Goal: Find specific page/section: Find specific page/section

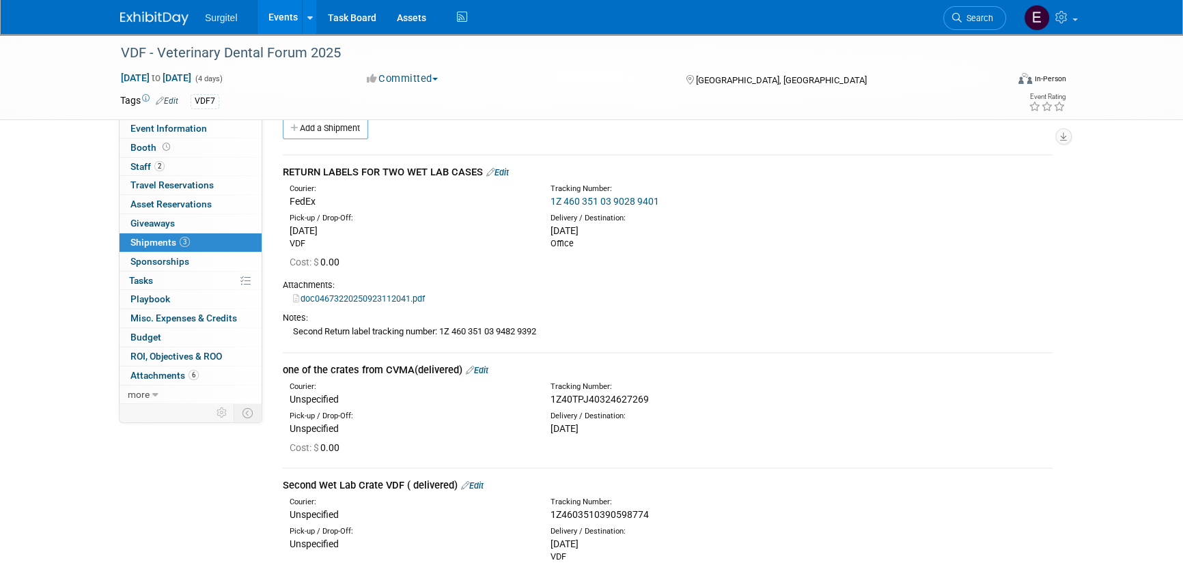
click at [281, 22] on link "Events" at bounding box center [282, 17] width 50 height 34
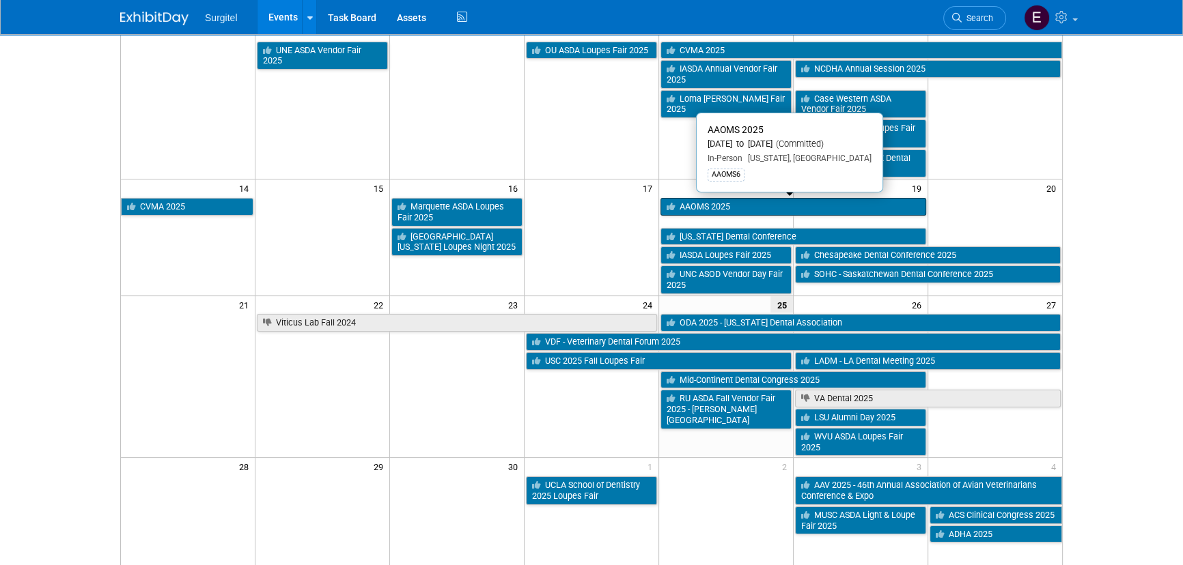
scroll to position [248, 0]
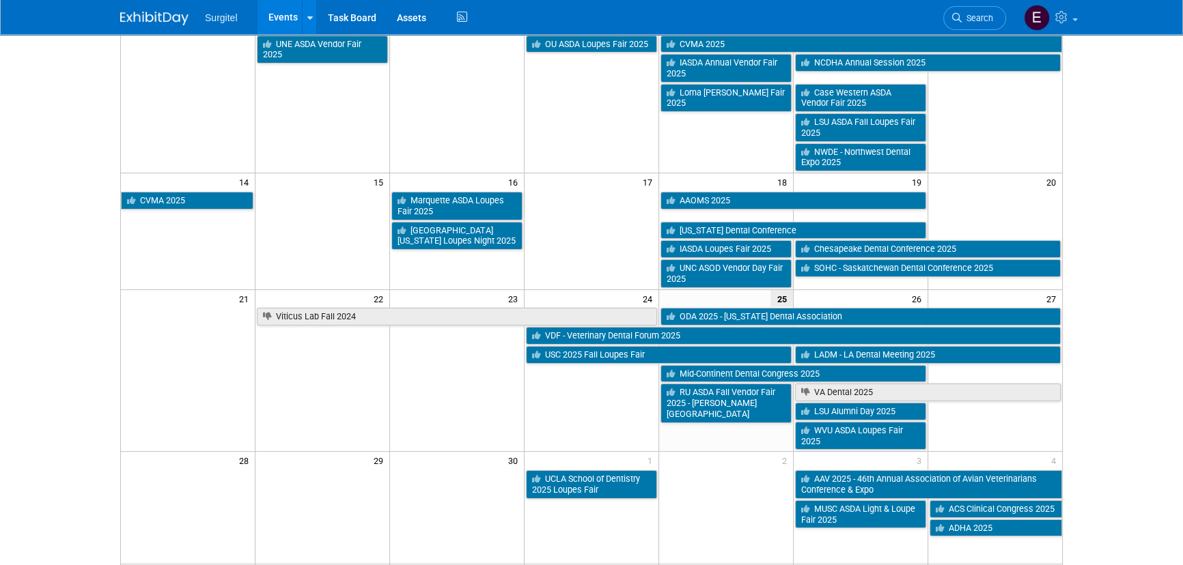
click at [992, 17] on link "Search" at bounding box center [974, 18] width 63 height 24
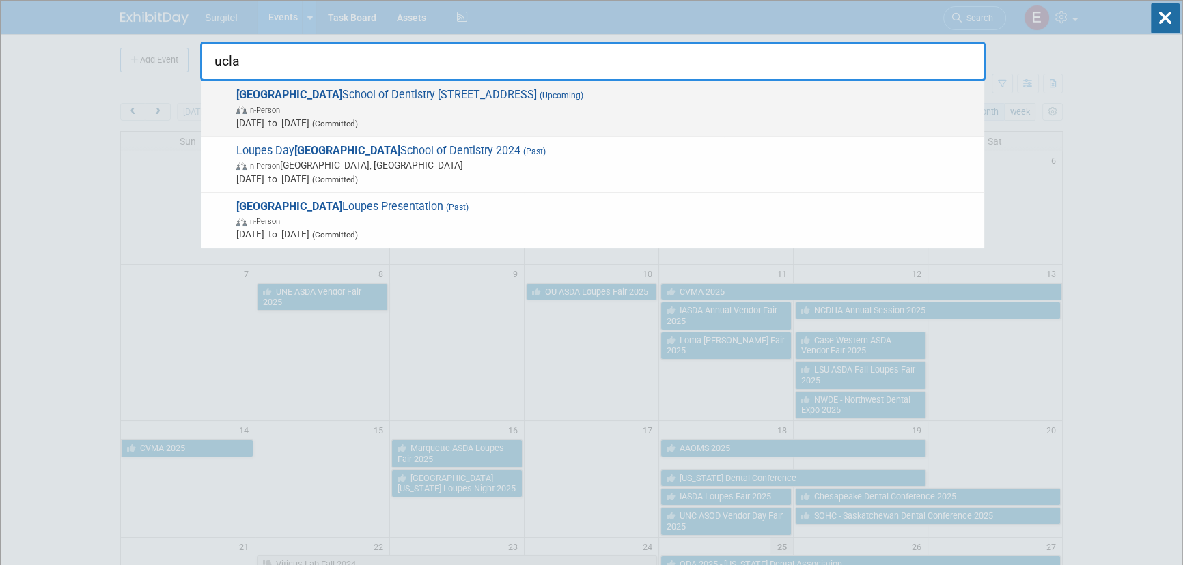
type input "ucla"
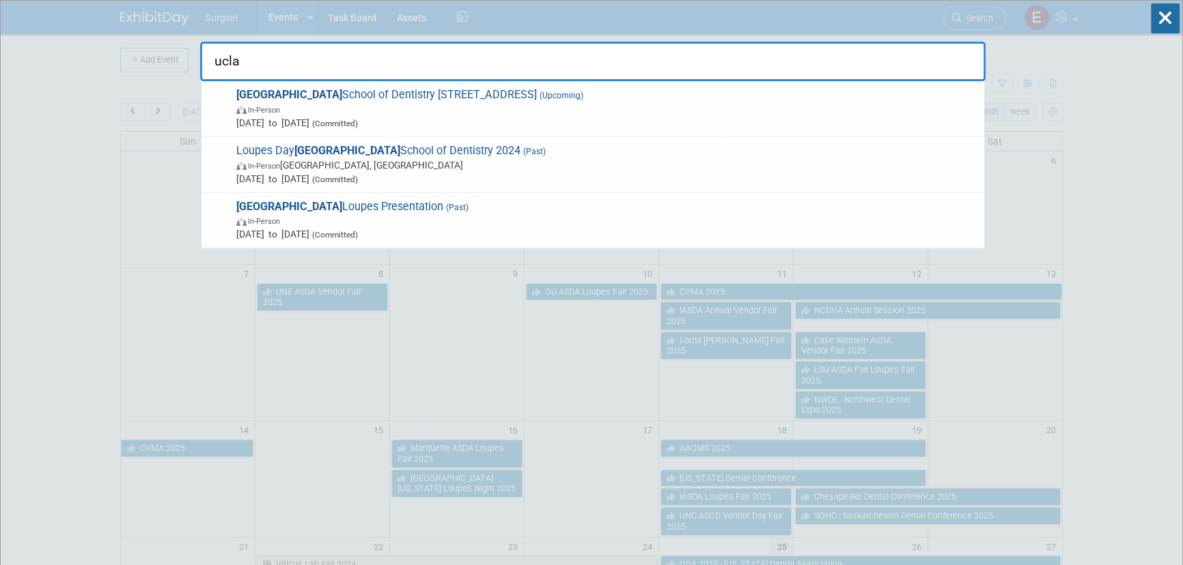
click at [418, 112] on span "UCLA School of Dentistry 2025 Loupes Fair (Upcoming) In-Person [DATE] to [DATE]…" at bounding box center [604, 109] width 745 height 42
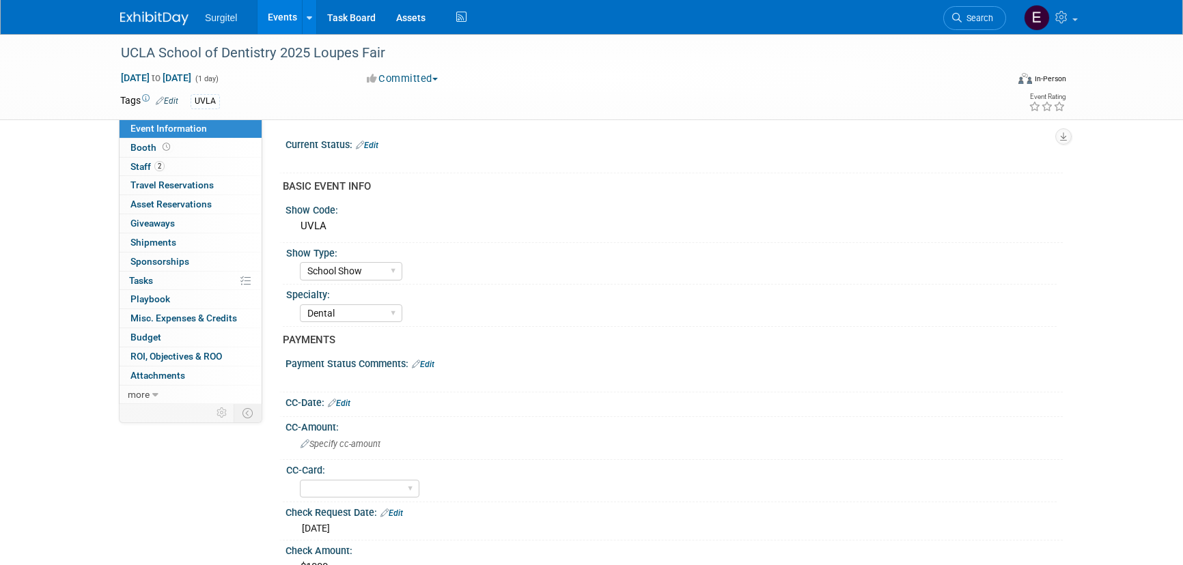
select select "School Show"
select select "Dental"
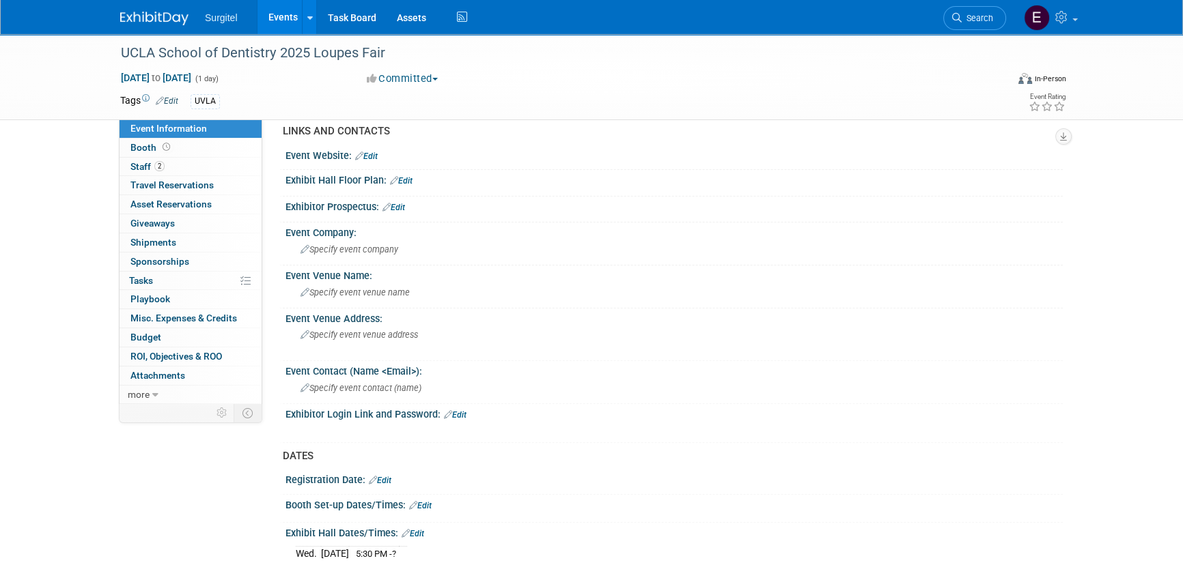
scroll to position [496, 0]
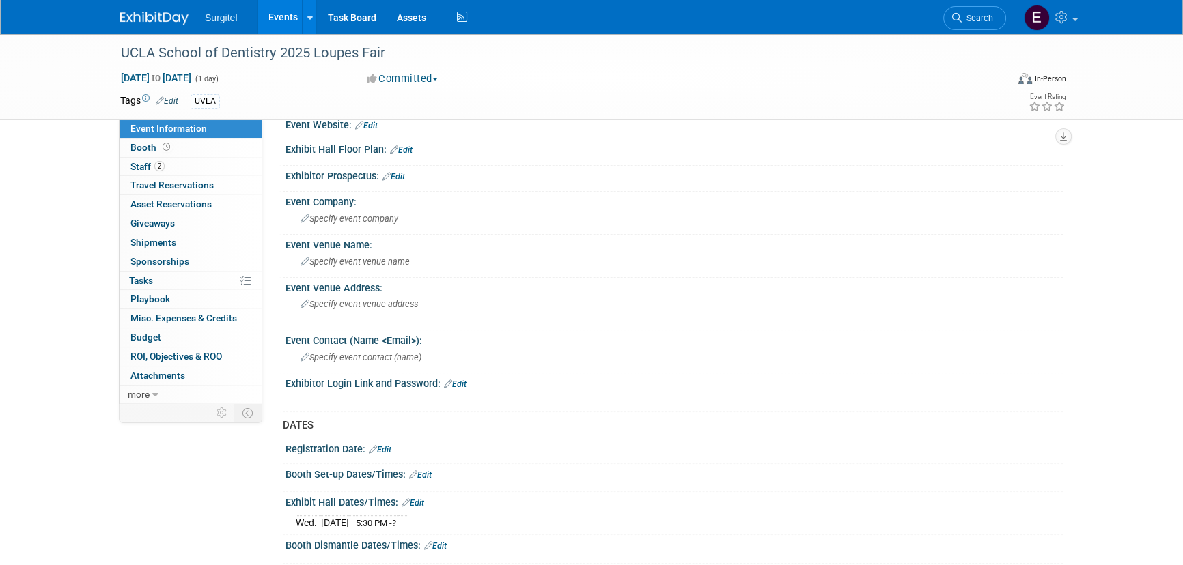
click at [285, 16] on link "Events" at bounding box center [282, 17] width 50 height 34
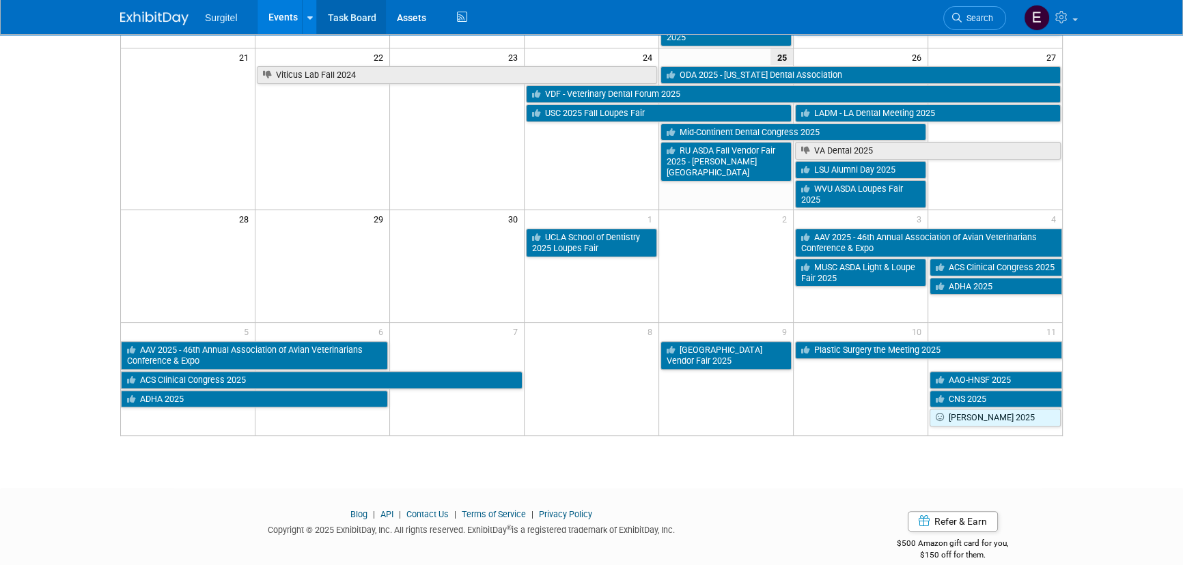
scroll to position [496, 0]
